Goal: Leave review/rating: Leave review/rating

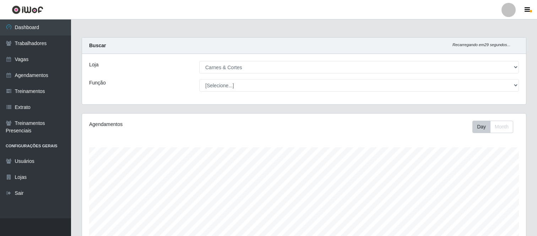
select select "433"
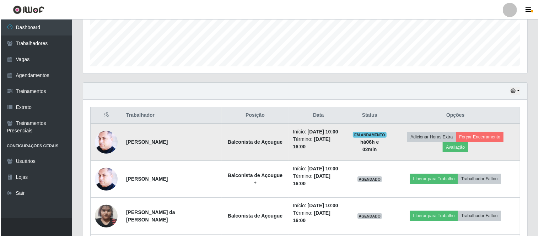
scroll to position [227, 0]
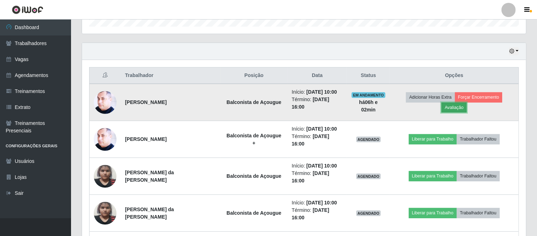
click at [467, 103] on button "Avaliação" at bounding box center [454, 108] width 25 height 10
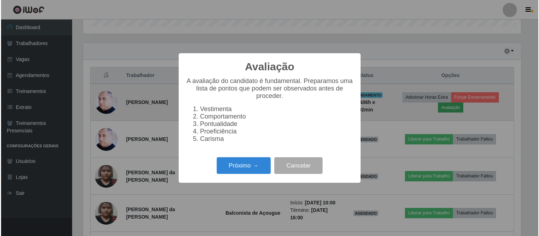
scroll to position [147, 440]
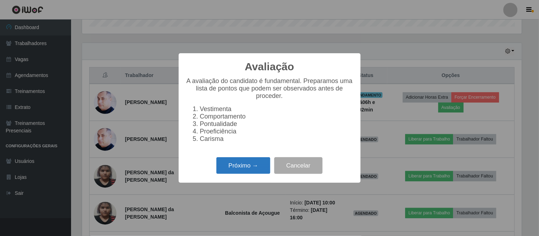
click at [250, 169] on button "Próximo →" at bounding box center [243, 165] width 54 height 17
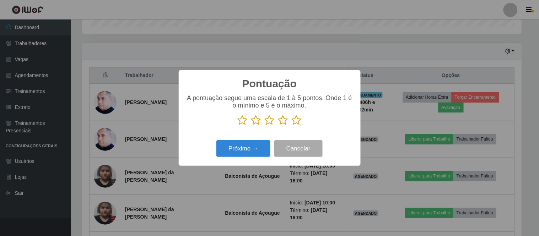
click at [258, 122] on icon at bounding box center [256, 120] width 10 height 11
click at [251, 126] on input "radio" at bounding box center [251, 126] width 0 height 0
click at [257, 150] on button "Próximo →" at bounding box center [243, 148] width 54 height 17
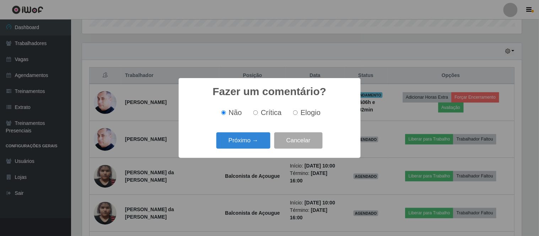
click at [296, 113] on input "Elogio" at bounding box center [295, 113] width 5 height 5
radio input "true"
click at [243, 142] on button "Próximo →" at bounding box center [243, 141] width 54 height 17
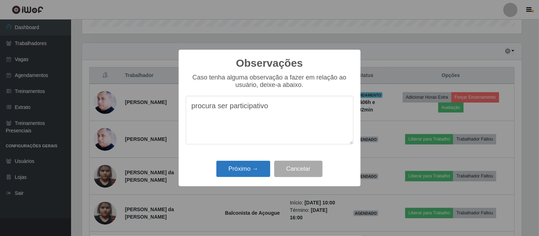
type textarea "procura ser participativo"
click at [247, 176] on button "Próximo →" at bounding box center [243, 169] width 54 height 17
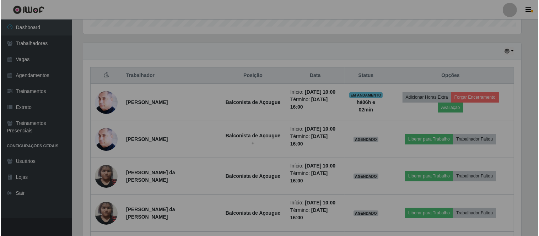
scroll to position [147, 444]
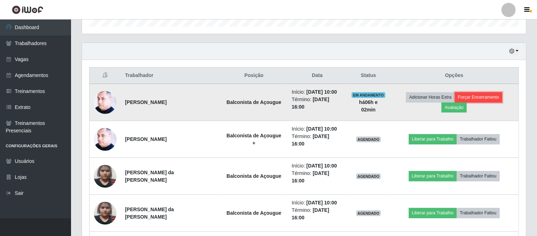
click at [463, 99] on button "Forçar Encerramento" at bounding box center [479, 97] width 48 height 10
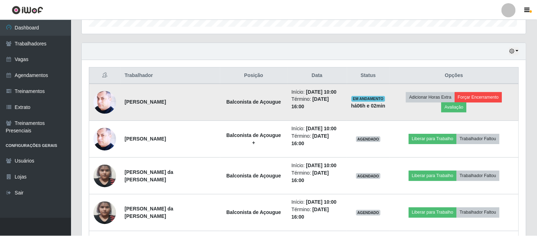
scroll to position [147, 440]
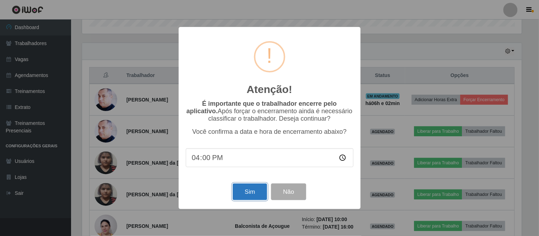
click at [258, 192] on button "Sim" at bounding box center [250, 192] width 34 height 17
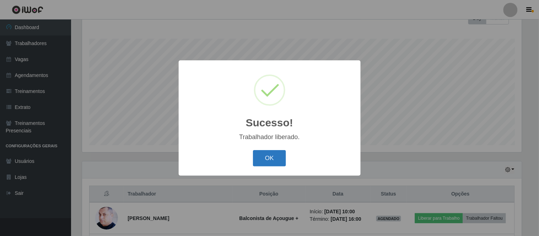
click at [274, 161] on button "OK" at bounding box center [269, 158] width 33 height 17
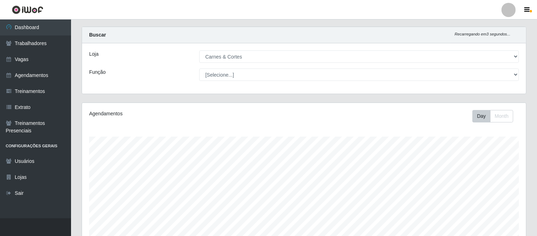
scroll to position [0, 0]
